Goal: Navigation & Orientation: Find specific page/section

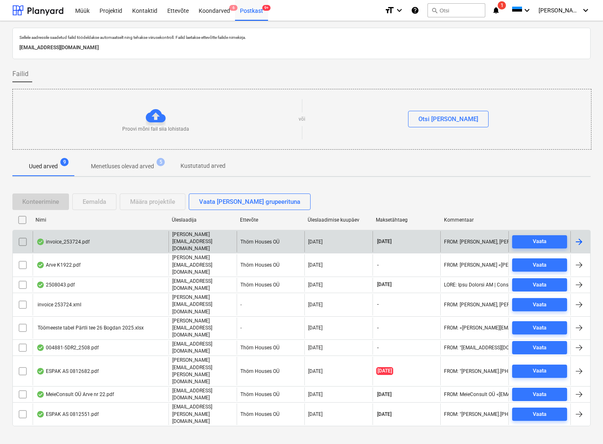
click at [71, 238] on div "invoice_253724.pdf" at bounding box center [62, 241] width 53 height 7
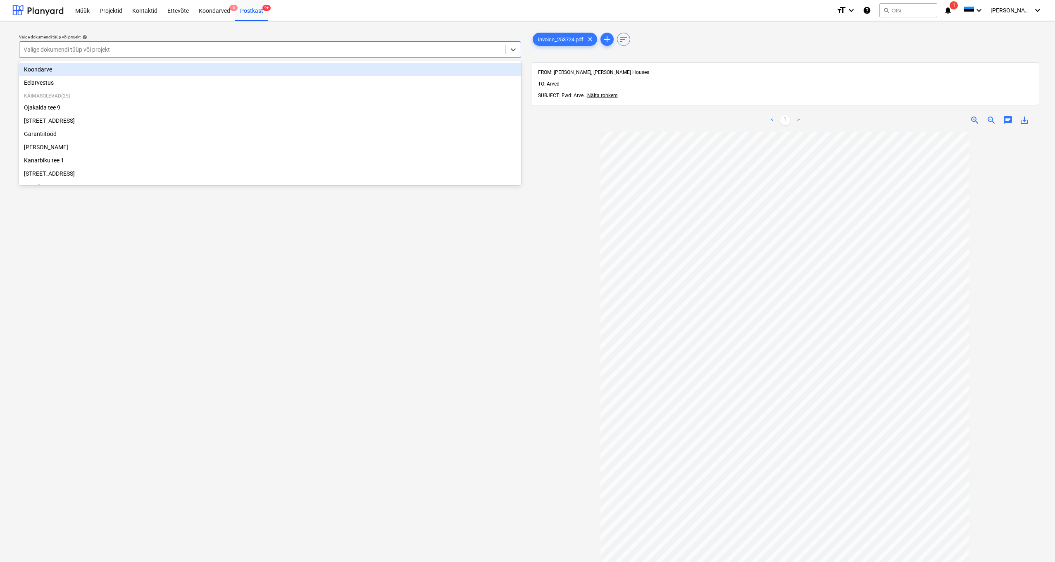
click at [39, 50] on div "Valige dokumendi tüüp või projekt" at bounding box center [263, 49] width 478 height 7
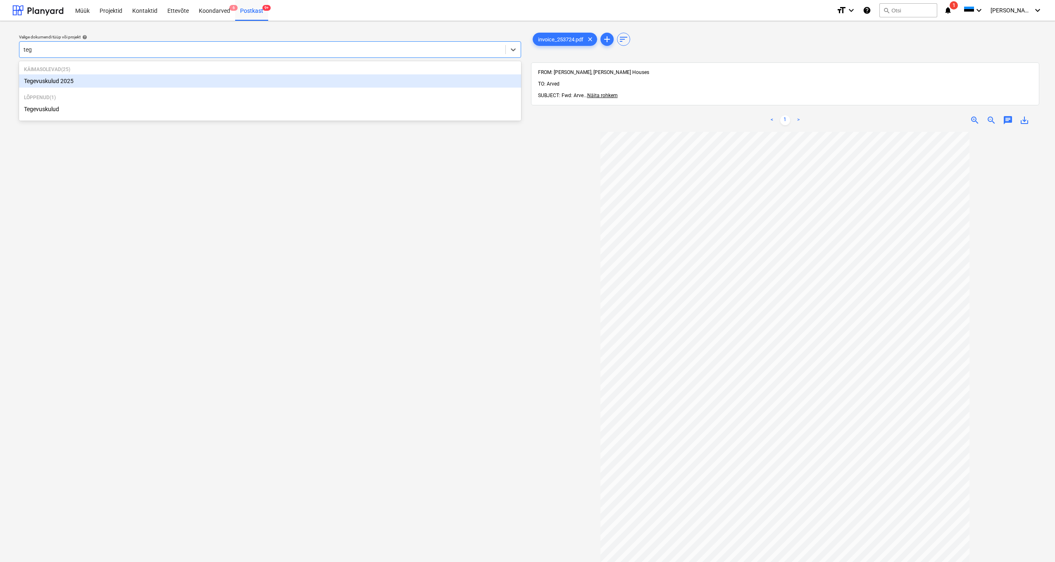
type input "tege"
click at [55, 79] on div "Tegevuskulud 2025" at bounding box center [270, 80] width 502 height 13
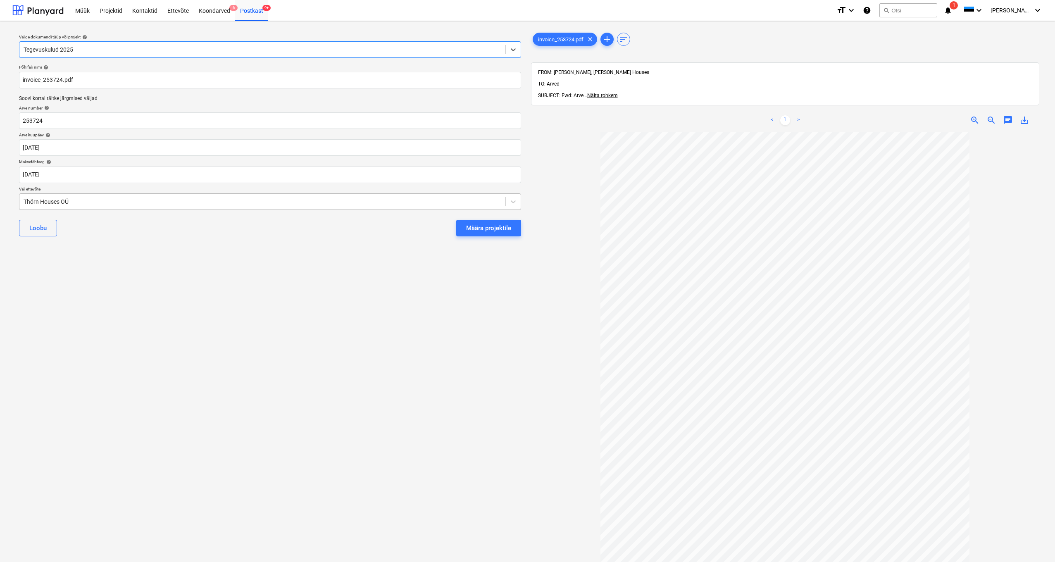
click at [20, 199] on div "Thörn Houses OÜ" at bounding box center [262, 202] width 486 height 12
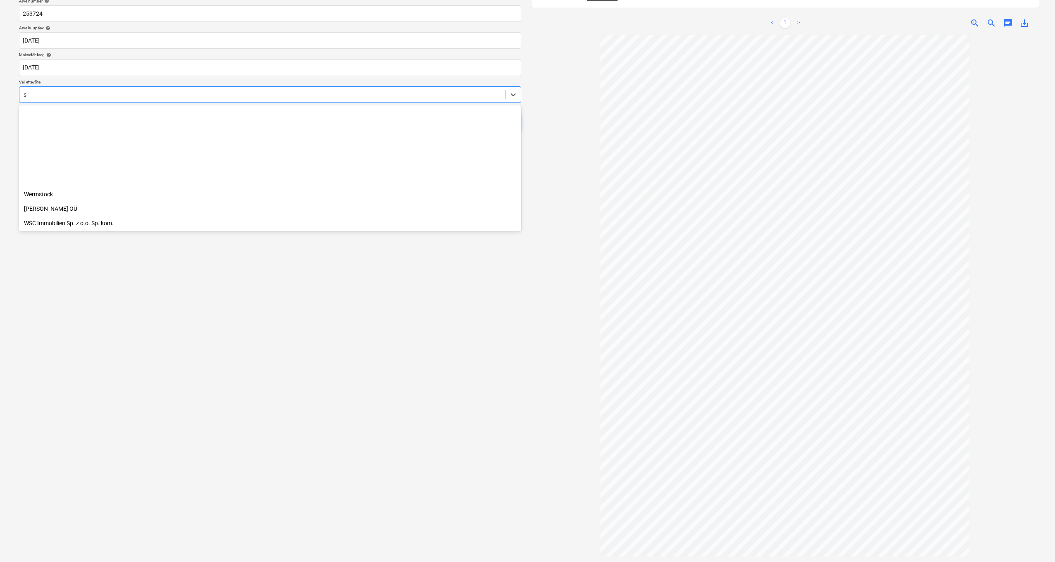
scroll to position [2406, 0]
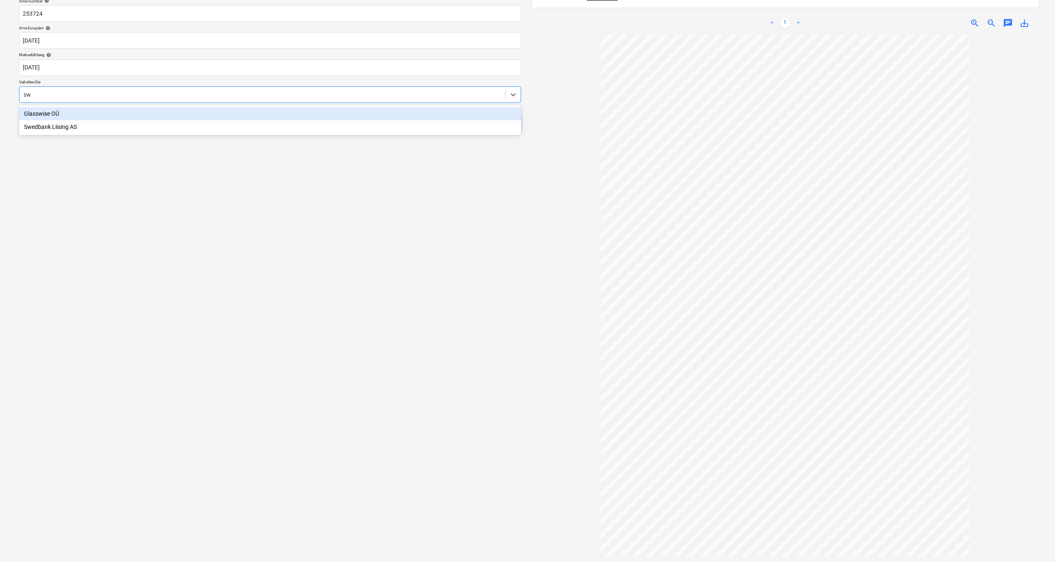
type input "swe"
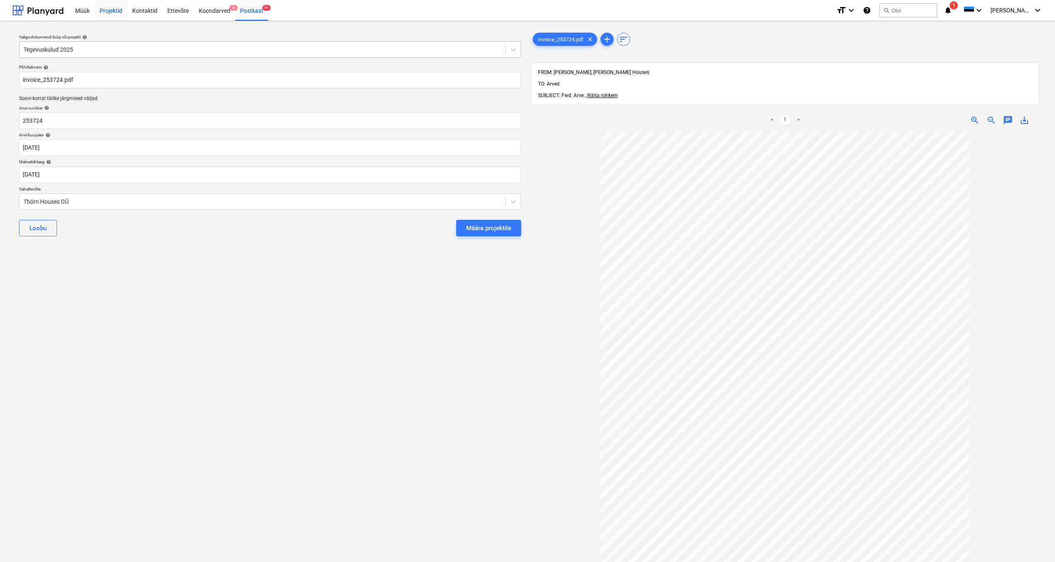
click at [117, 8] on div "Projektid" at bounding box center [111, 10] width 33 height 21
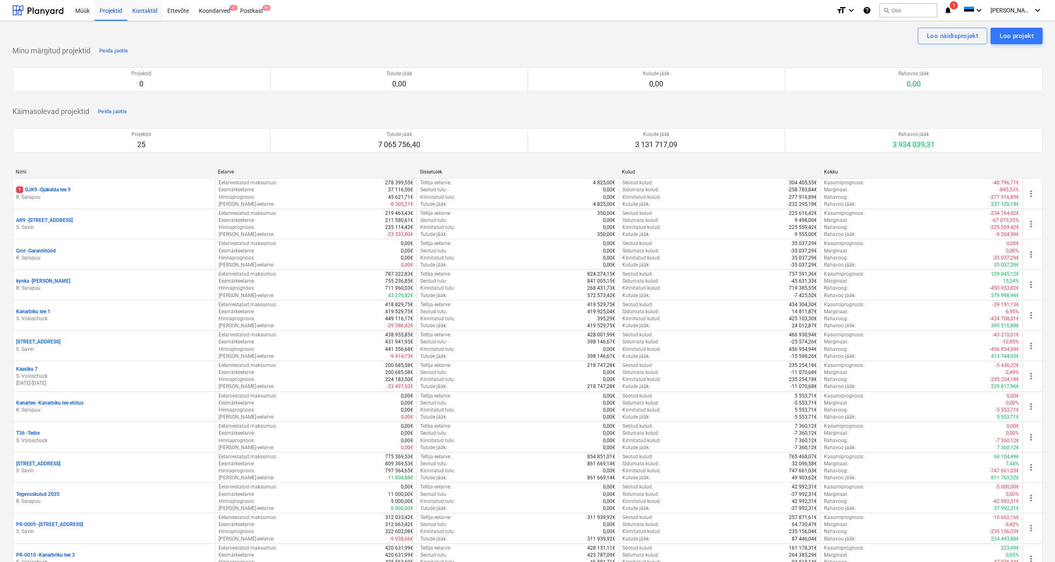
click at [148, 11] on div "Kontaktid" at bounding box center [144, 10] width 35 height 21
